Goal: Obtain resource: Download file/media

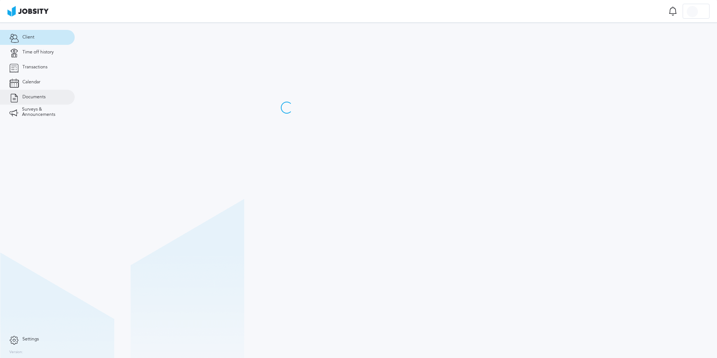
click at [28, 95] on span "Documents" at bounding box center [33, 97] width 23 height 5
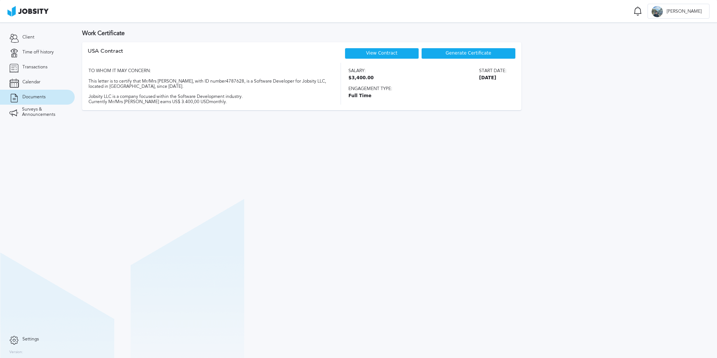
click at [464, 56] on div "Generate Certificate" at bounding box center [468, 53] width 95 height 11
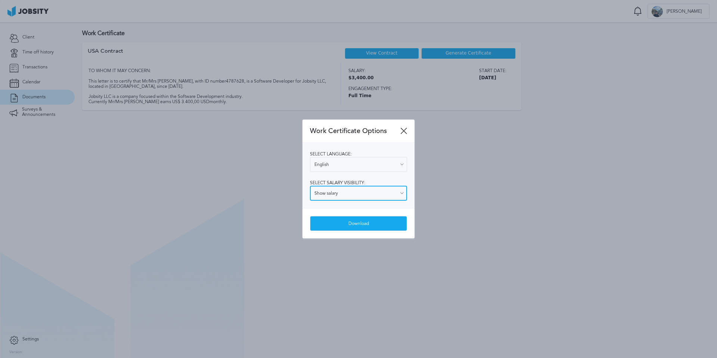
click at [364, 194] on input "Show salary" at bounding box center [358, 193] width 97 height 15
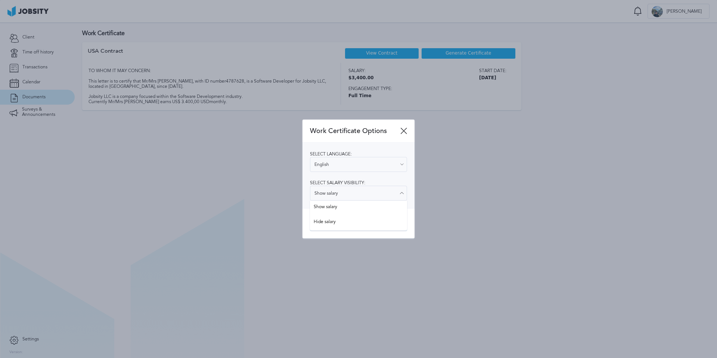
click at [368, 176] on div "Select language: English English Spanish Select salary visibility: Show salary …" at bounding box center [359, 175] width 112 height 65
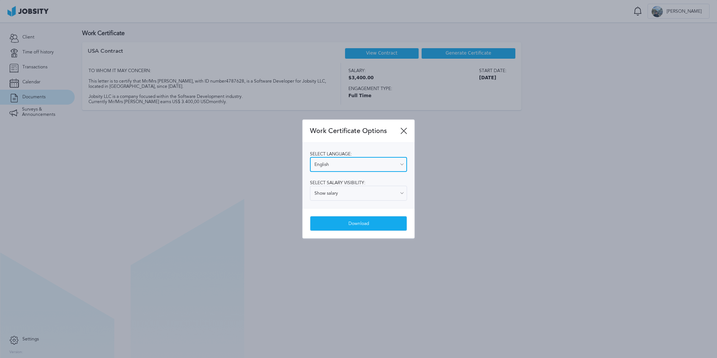
click at [367, 170] on input "English" at bounding box center [358, 164] width 97 height 15
type input "Spanish"
click at [326, 193] on div "Select language: Spanish English Spanish Select salary visibility: Show salary …" at bounding box center [359, 175] width 112 height 65
click at [331, 226] on div "Download" at bounding box center [358, 223] width 96 height 15
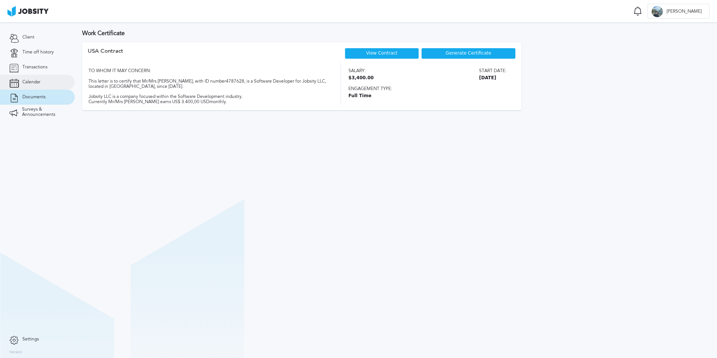
click at [18, 75] on link "Calendar" at bounding box center [37, 82] width 75 height 15
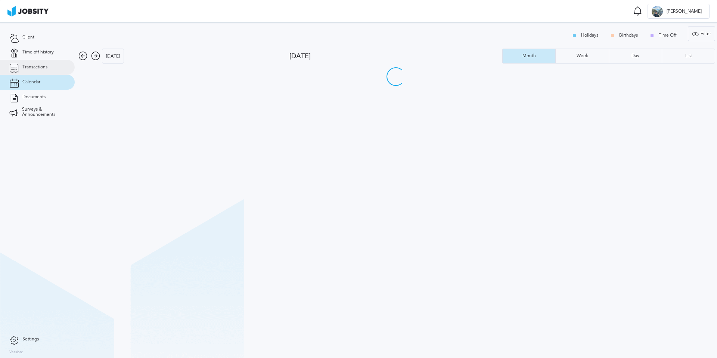
click at [24, 71] on link "Transactions" at bounding box center [37, 67] width 75 height 15
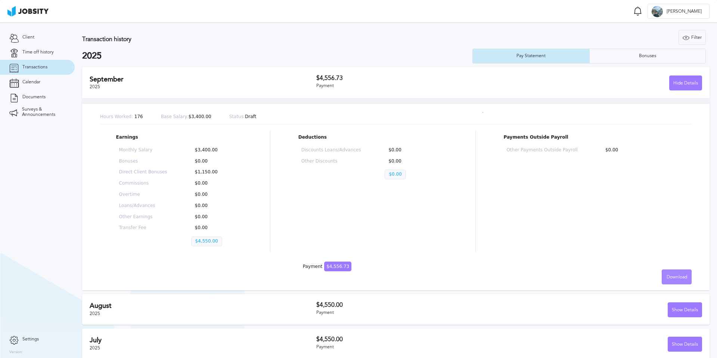
click at [670, 270] on div "Download" at bounding box center [676, 277] width 29 height 15
click at [666, 289] on li "Spanish" at bounding box center [671, 291] width 30 height 15
click at [465, 38] on div "Filter Years 2025 2024 2023 2022" at bounding box center [565, 37] width 282 height 15
